Goal: Information Seeking & Learning: Learn about a topic

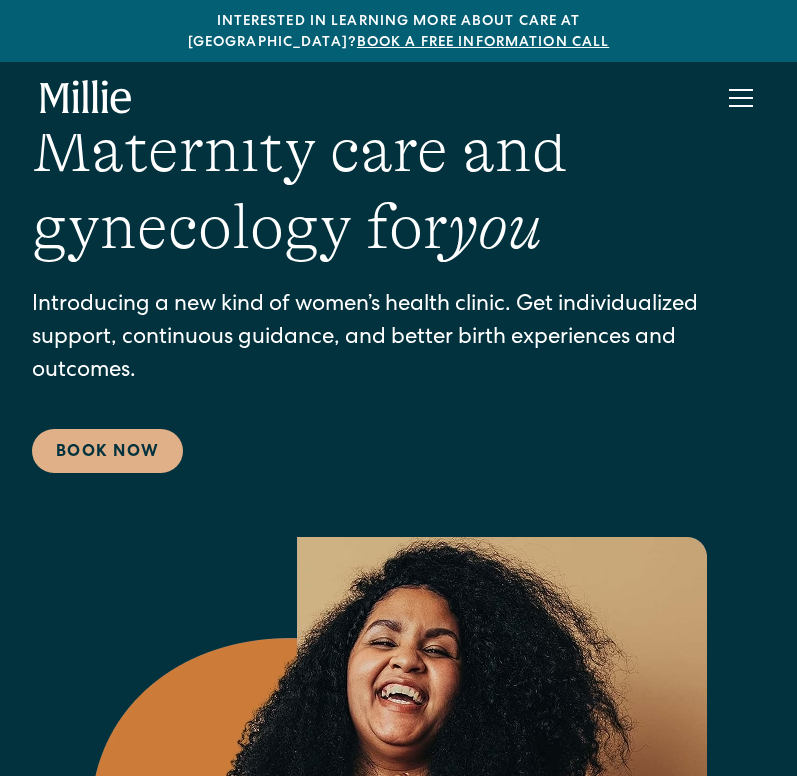
click at [732, 74] on div "menu" at bounding box center [741, 98] width 48 height 48
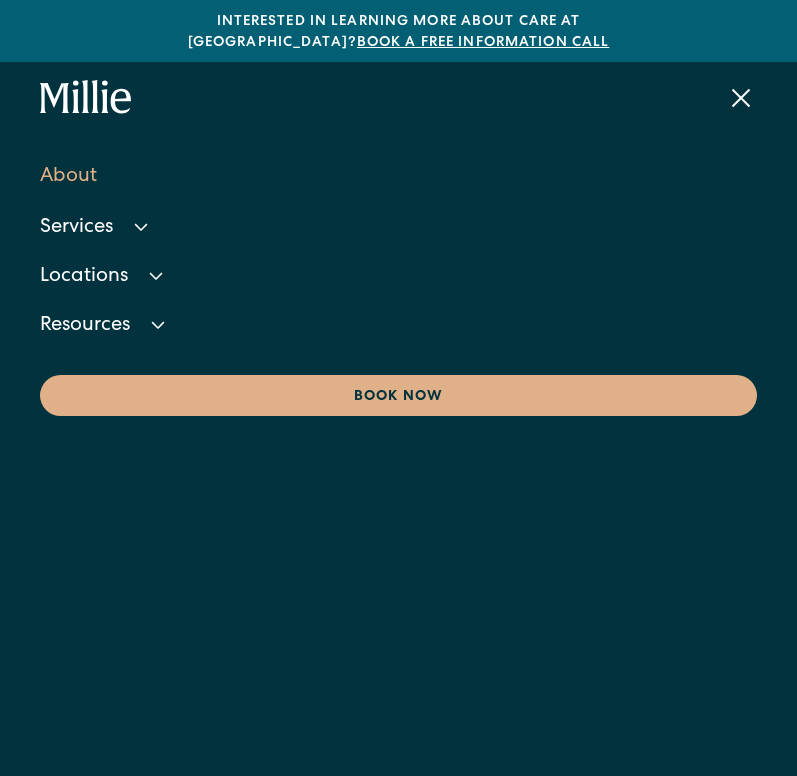
click at [62, 150] on link "About" at bounding box center [398, 177] width 717 height 54
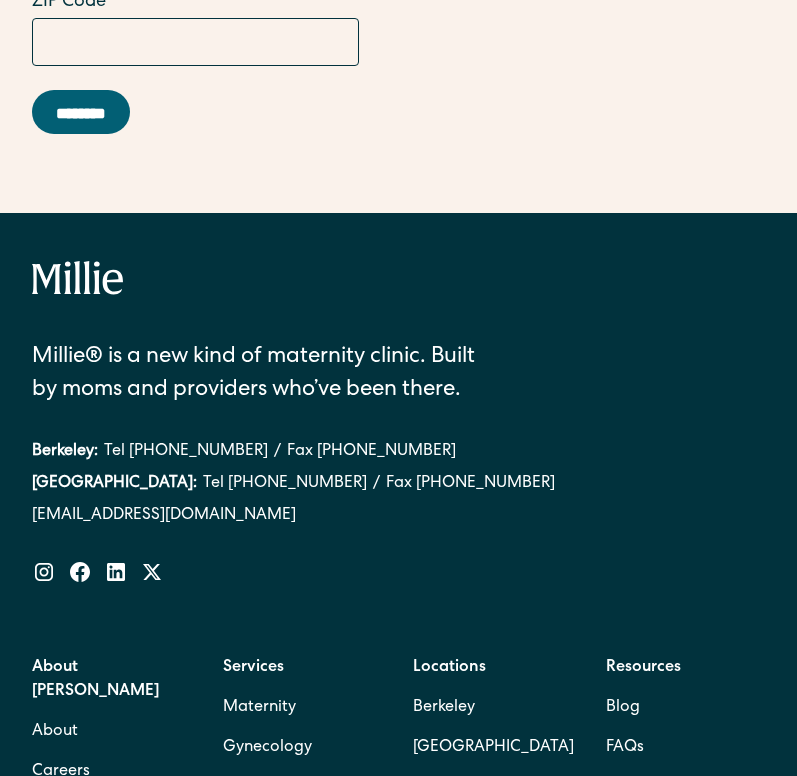
scroll to position [7283, 0]
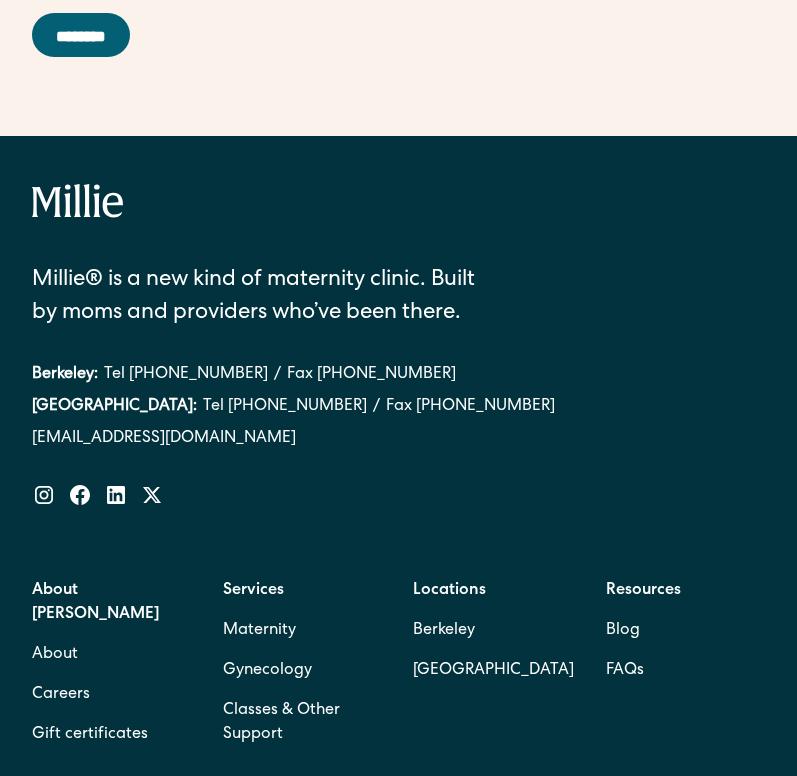
click at [79, 583] on strong "About [PERSON_NAME]" at bounding box center [95, 603] width 127 height 40
click at [89, 583] on strong "About [PERSON_NAME]" at bounding box center [95, 603] width 127 height 40
click at [64, 635] on link "About" at bounding box center [55, 655] width 46 height 40
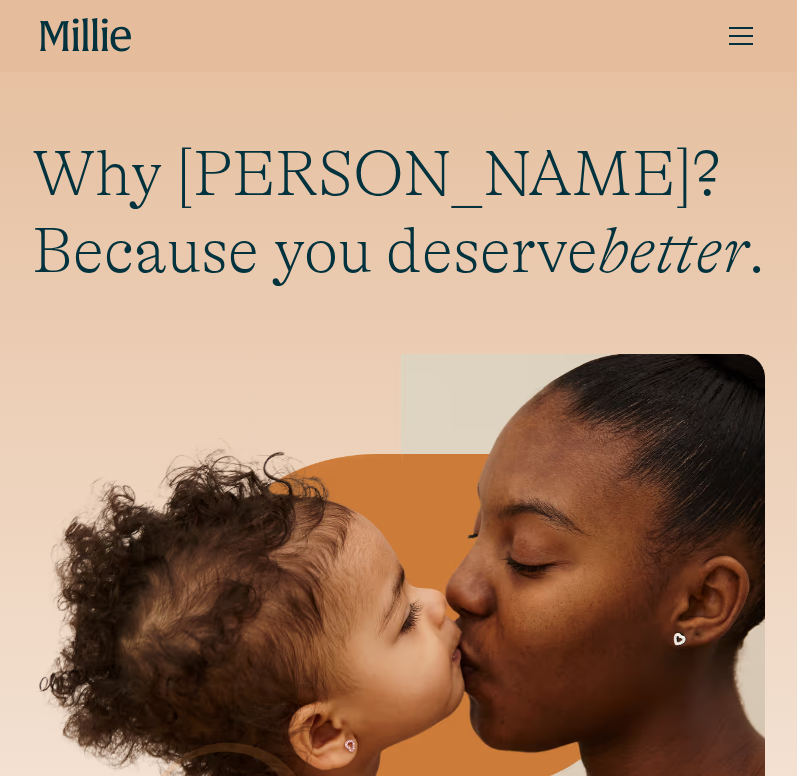
click at [733, 41] on div "menu" at bounding box center [741, 36] width 48 height 48
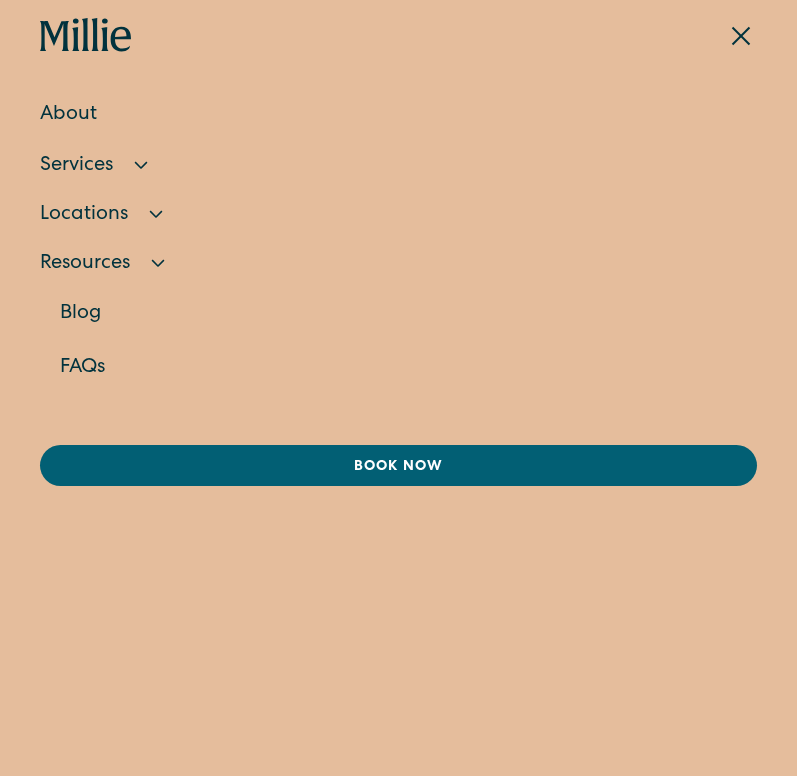
click at [68, 368] on link "FAQs" at bounding box center [408, 368] width 697 height 54
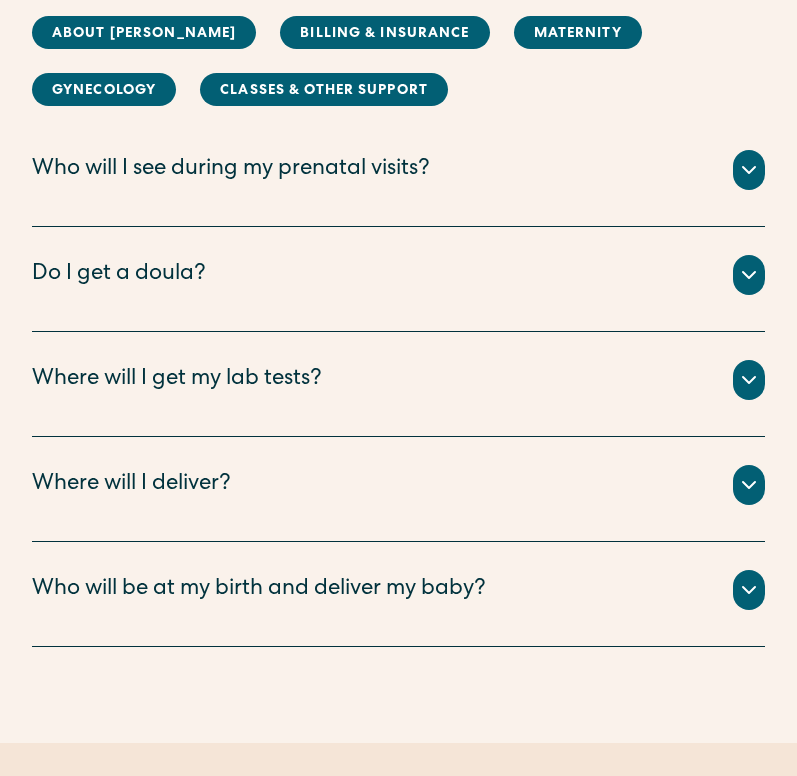
scroll to position [2334, 0]
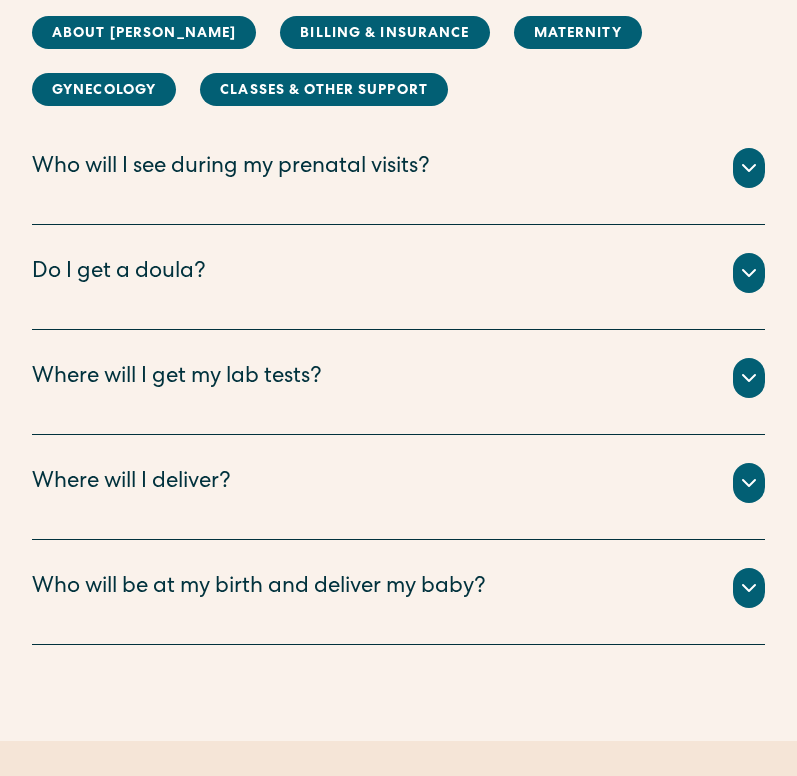
click at [68, 508] on div "All births take place at Alta Bates Hospital (Berkeley) or Good Samaritan Hospi…" at bounding box center [398, 507] width 733 height 8
click at [73, 493] on div "Where will I deliver?" at bounding box center [131, 483] width 199 height 33
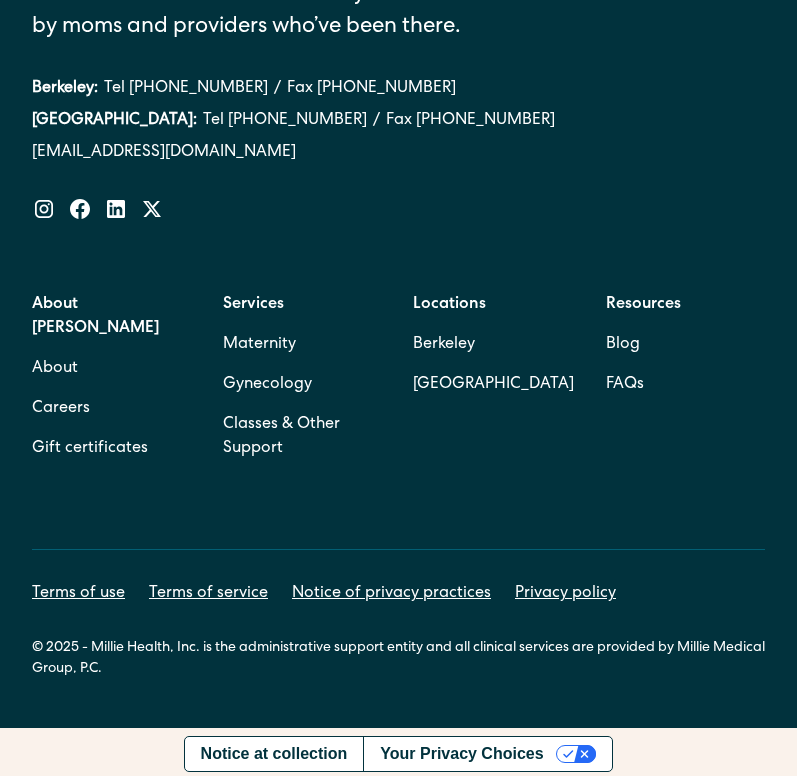
scroll to position [4531, 0]
